Goal: Use online tool/utility: Utilize a website feature to perform a specific function

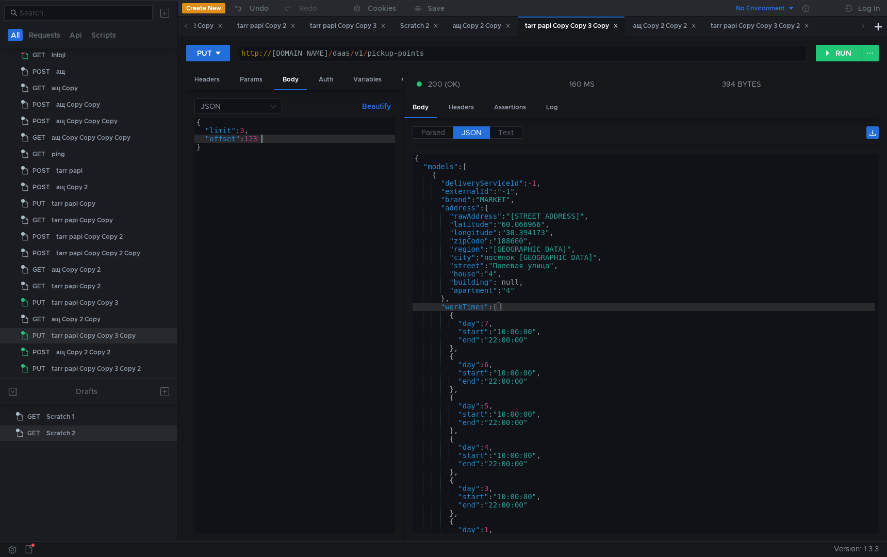
click at [246, 134] on div "{ "limit" : 3 , "offset" : 123 }" at bounding box center [294, 334] width 201 height 432
type textarea ""limit": 66,"
click at [274, 255] on div "{ "limit" : 66 , "offset" : 123 }" at bounding box center [294, 334] width 201 height 432
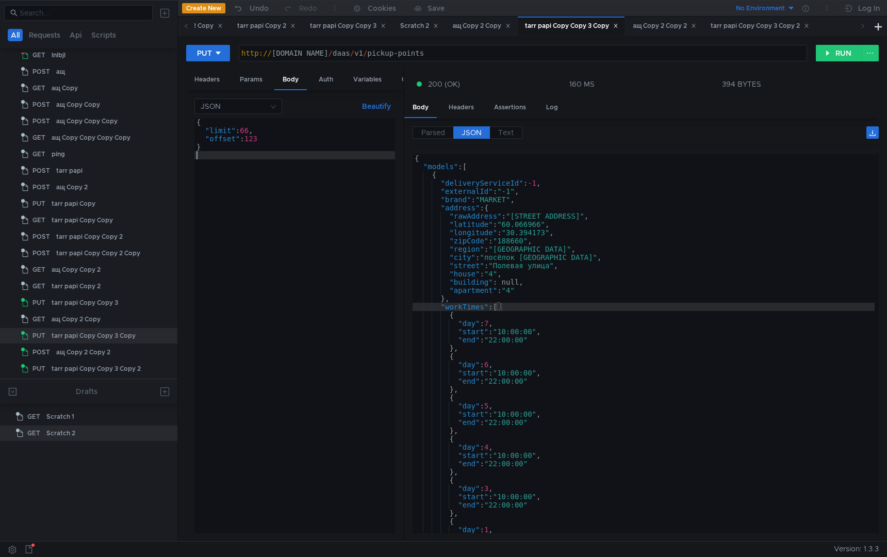
scroll to position [0, 0]
click at [823, 56] on button "RUN" at bounding box center [839, 53] width 46 height 17
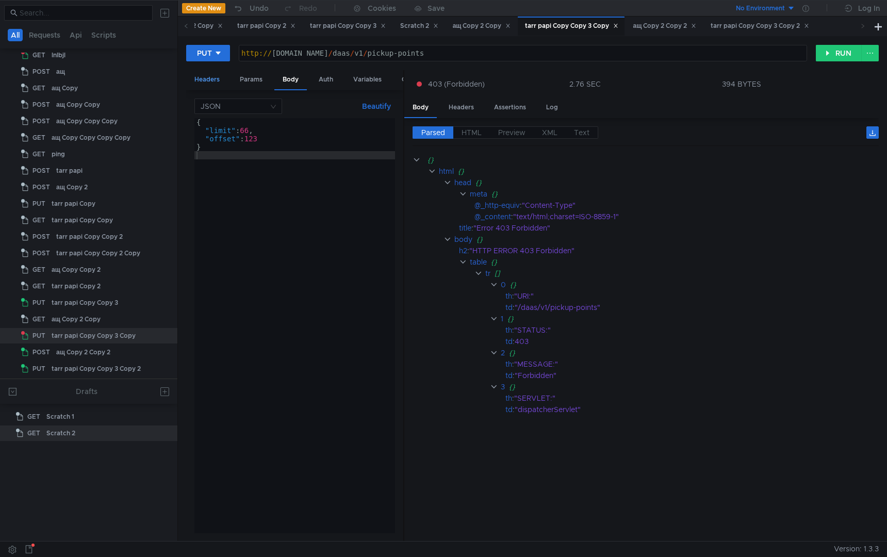
click at [208, 81] on div "Headers" at bounding box center [207, 79] width 42 height 19
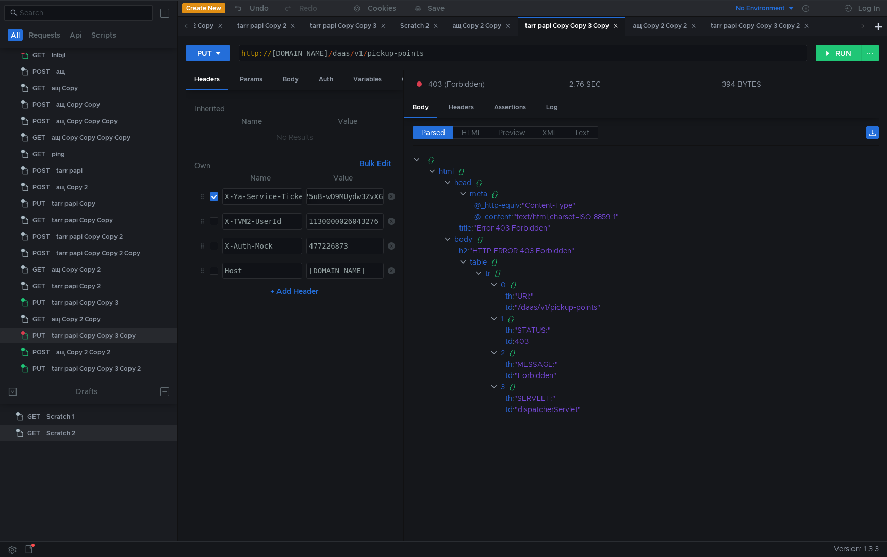
paste textarea "3-ARCv0ZLFBiIRCPzfehCB5H0g_6nTkaXU_gE:Px2iIjyKENRVy0m_Ve87OzBHIJHYwPrTbG5IPYO1v…"
type textarea "3:serv:CO3-ARCv0ZLFBiIRCPzfehCB5H0g_6nTkaXU_gE:Px2iIjyKENRVy0m_Ve87OzBHIJHYwPrT…"
click at [836, 57] on button "RUN" at bounding box center [839, 53] width 46 height 17
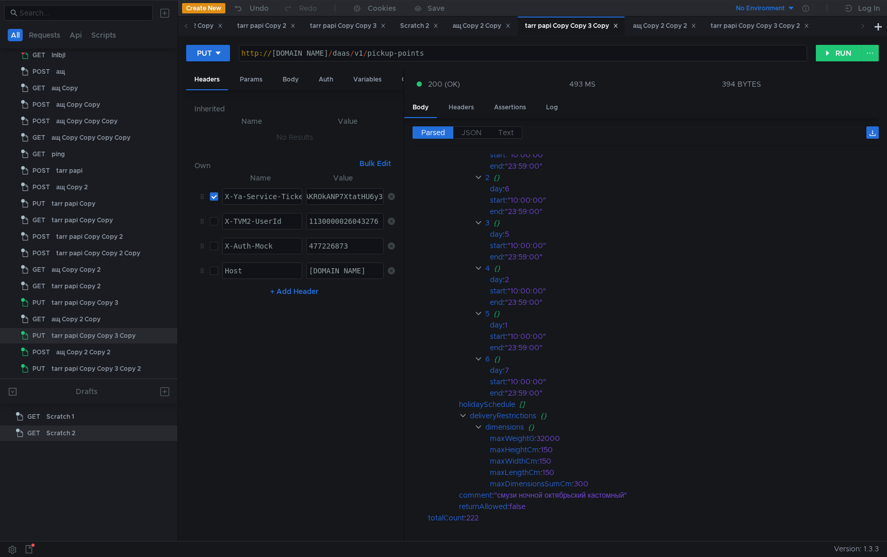
scroll to position [44077, 0]
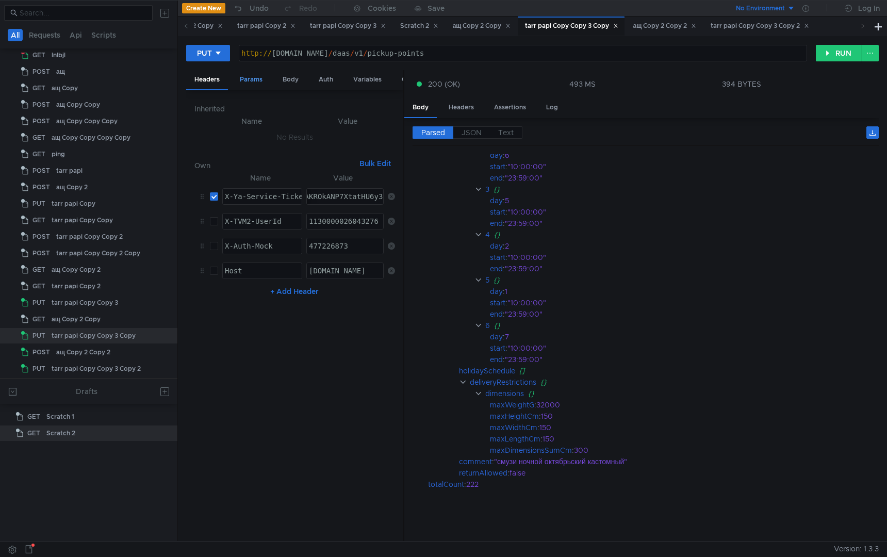
click at [254, 81] on div "Params" at bounding box center [251, 79] width 39 height 19
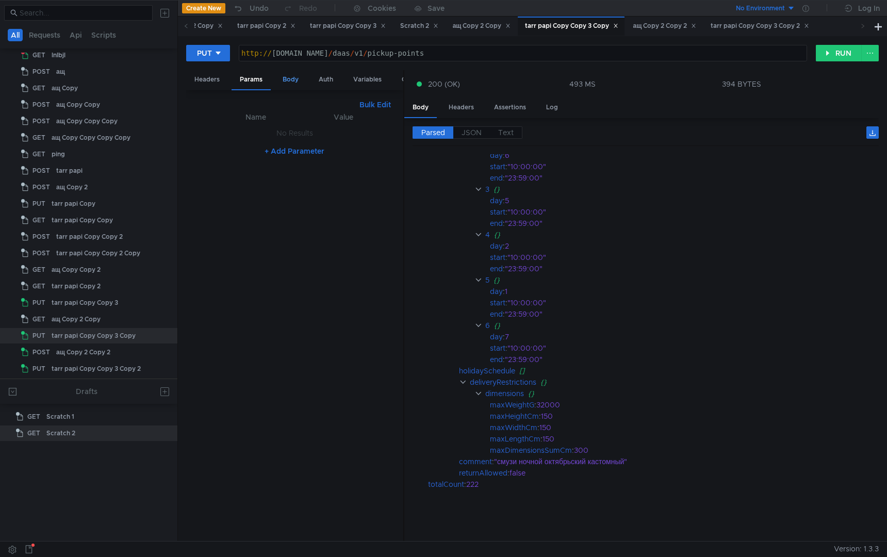
click at [282, 81] on div "Body" at bounding box center [290, 79] width 32 height 19
click at [274, 225] on div "{ "limit" : 66 , "offset" : 123 }" at bounding box center [294, 334] width 201 height 432
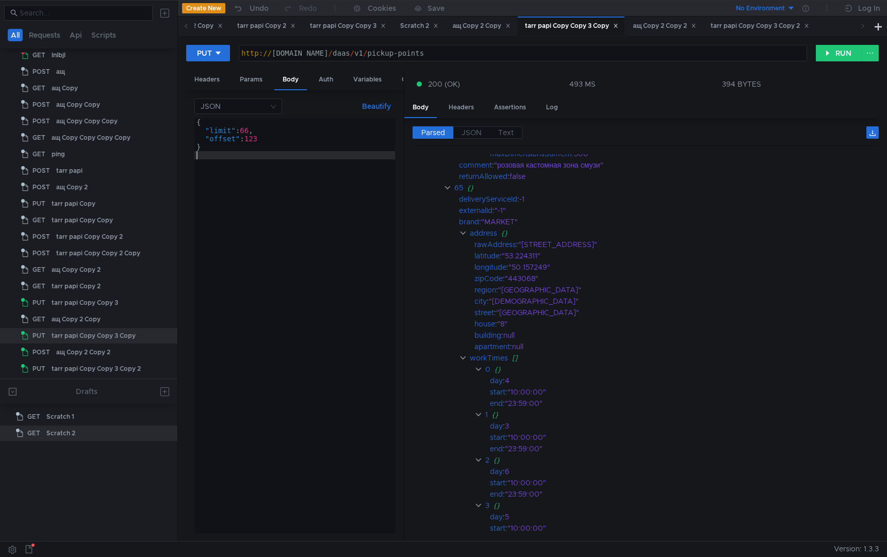
scroll to position [43721, 0]
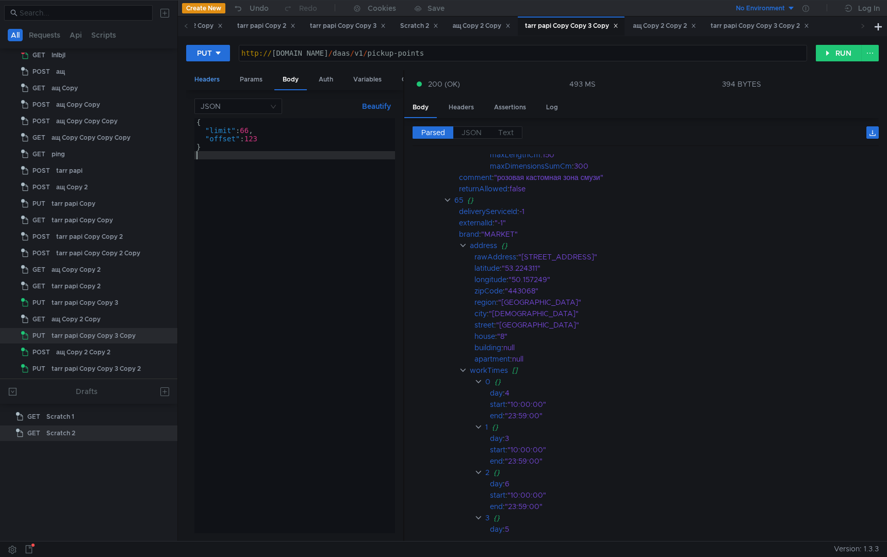
click at [203, 87] on div "Headers" at bounding box center [207, 79] width 42 height 19
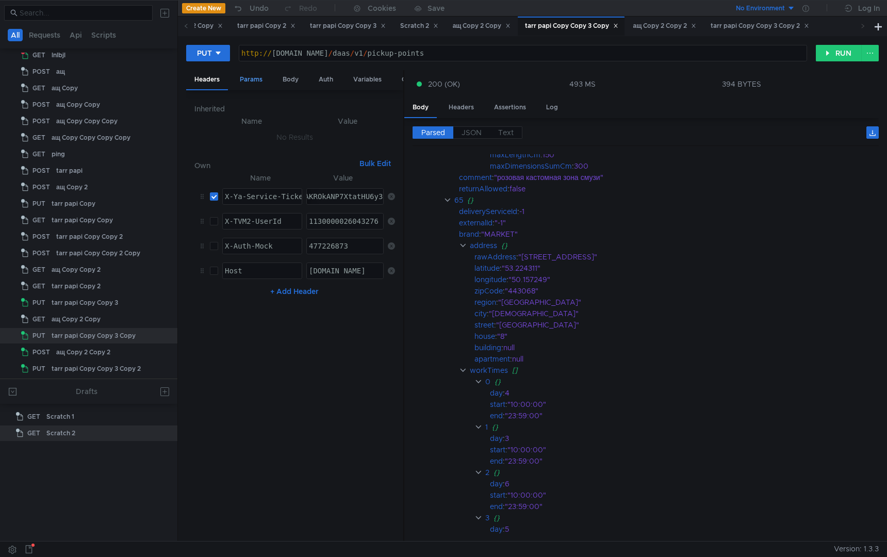
click at [249, 82] on div "Params" at bounding box center [251, 79] width 39 height 19
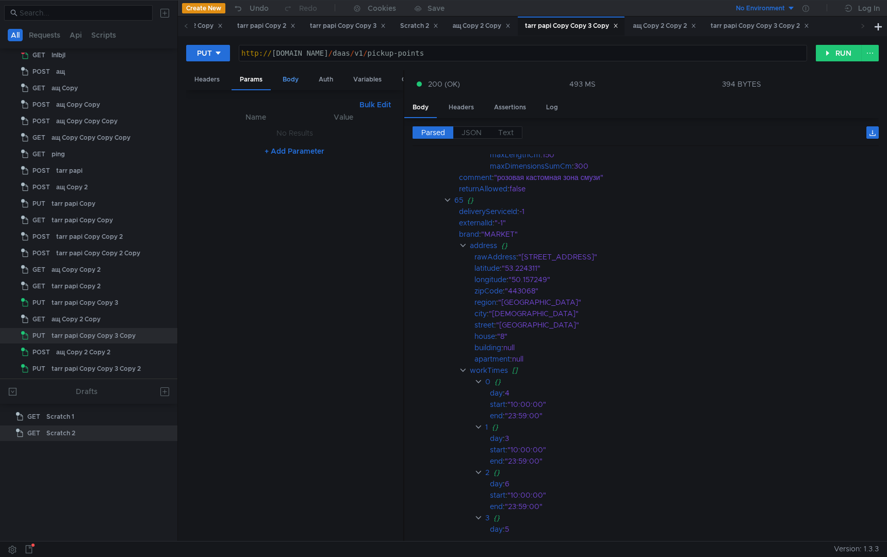
click at [292, 83] on div "Body" at bounding box center [290, 79] width 32 height 19
click at [305, 202] on div "{ "limit" : 66 , "offset" : 123 }" at bounding box center [294, 334] width 201 height 432
click at [246, 132] on div "{ "limit" : 66 , "offset" : 123 }" at bounding box center [294, 334] width 201 height 432
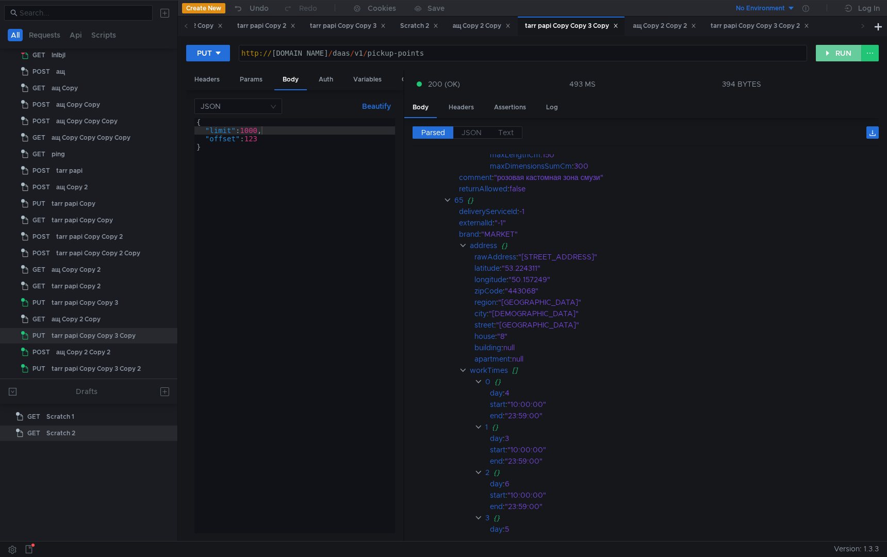
click at [833, 56] on button "RUN" at bounding box center [839, 53] width 46 height 17
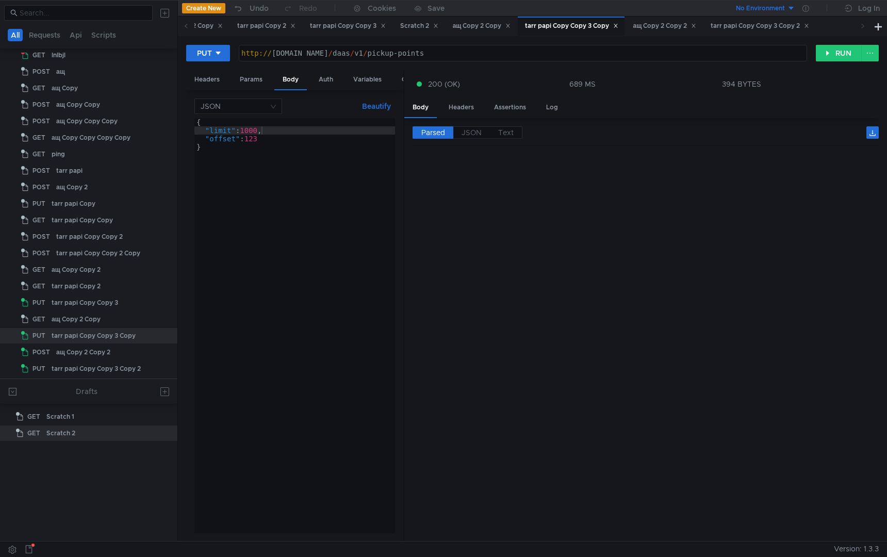
scroll to position [0, 0]
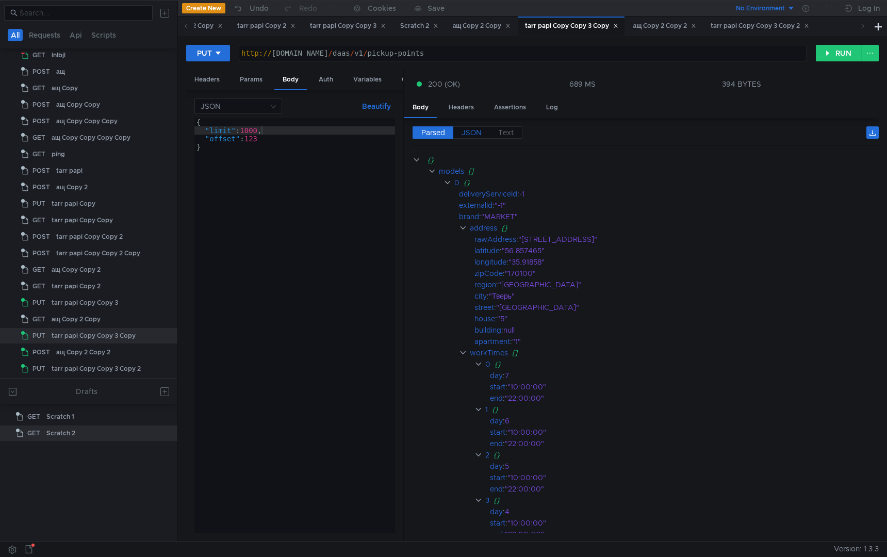
click at [477, 132] on span "JSON" at bounding box center [472, 132] width 20 height 9
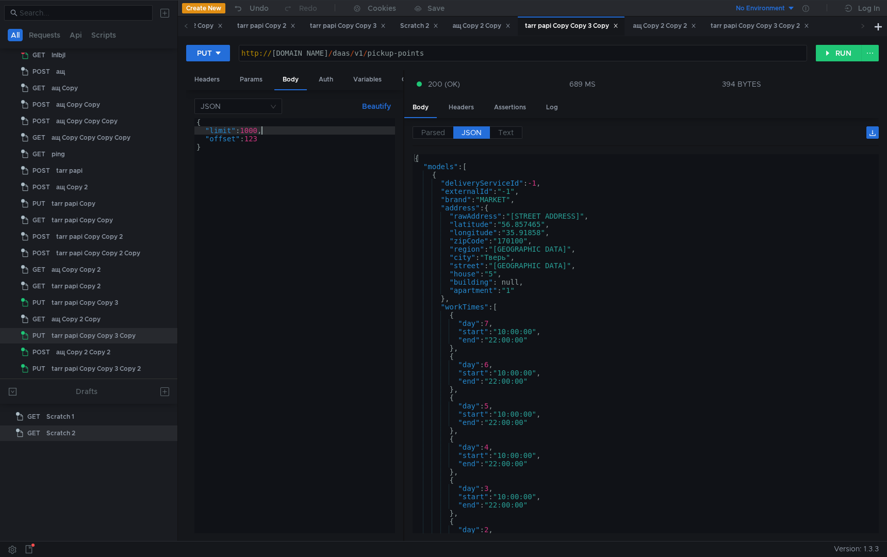
click at [260, 132] on div "{ "limit" : 1000 , "offset" : 123 }" at bounding box center [294, 334] width 201 height 432
type textarea ""limit": 1001,"
click at [836, 54] on button "RUN" at bounding box center [839, 53] width 46 height 17
